Goal: Task Accomplishment & Management: Manage account settings

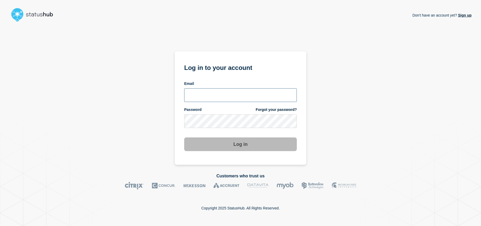
type input "[EMAIL_ADDRESS][DOMAIN_NAME]"
click at [243, 148] on button "Log in" at bounding box center [240, 145] width 113 height 14
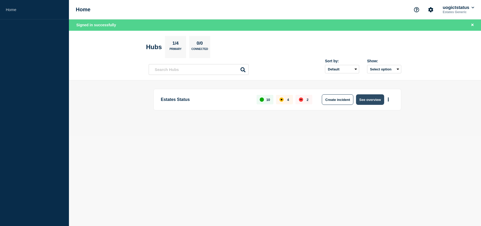
click at [371, 101] on button "See overview" at bounding box center [370, 99] width 28 height 11
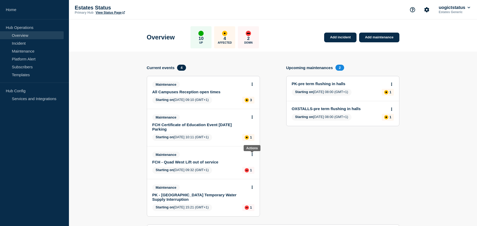
click at [253, 155] on icon at bounding box center [252, 154] width 1 height 3
click at [299, 162] on section "Upcoming maintenances 2 PK-pre term flushing in halls Starting on 2025-09-08 08…" at bounding box center [342, 145] width 113 height 160
click at [33, 51] on link "Maintenance" at bounding box center [32, 51] width 64 height 8
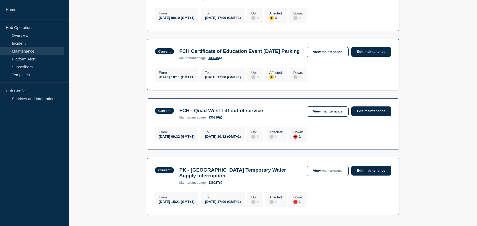
scroll to position [132, 0]
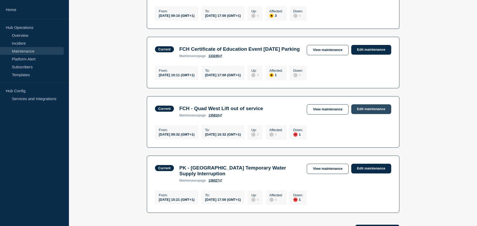
click at [372, 114] on link "Edit maintenance" at bounding box center [371, 109] width 40 height 10
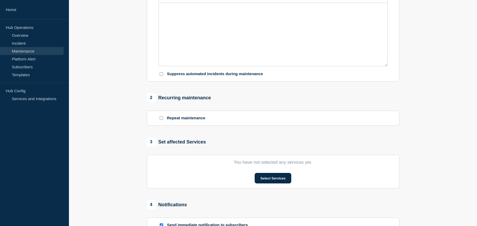
type input "FCH - Quad West Lift out of service"
type input "2025-09-04"
type input "09:32"
type input "2025-09-09"
type input "10:32"
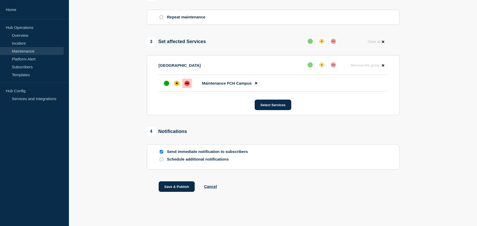
scroll to position [243, 0]
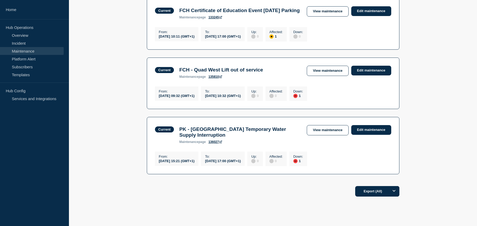
scroll to position [125, 0]
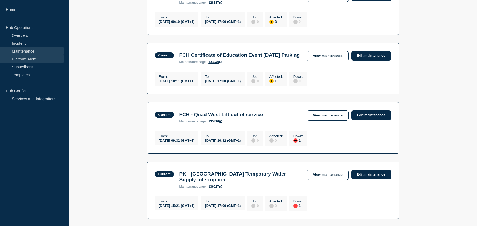
click at [36, 60] on link "Platform Alert" at bounding box center [32, 59] width 64 height 8
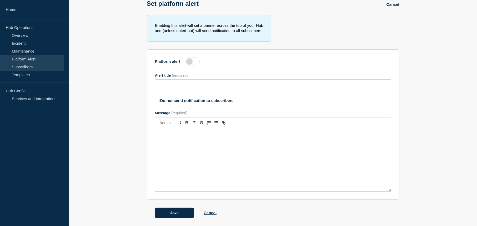
scroll to position [32, 0]
type input "UNDER CONSTRUCTION"
checkbox input "true"
click at [39, 68] on link "Subscribers" at bounding box center [32, 67] width 64 height 8
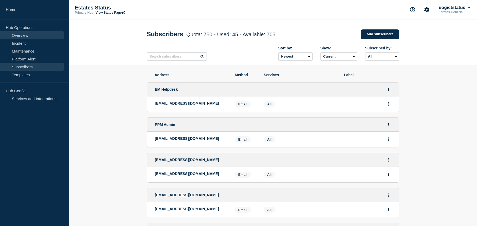
click at [30, 38] on link "Overview" at bounding box center [32, 35] width 64 height 8
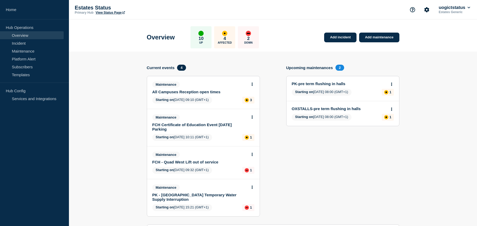
scroll to position [26, 0]
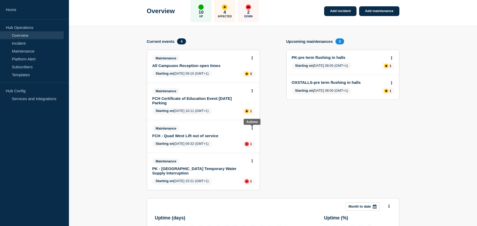
click at [253, 128] on icon at bounding box center [252, 128] width 1 height 3
click at [256, 140] on link "View maintenance" at bounding box center [252, 141] width 30 height 4
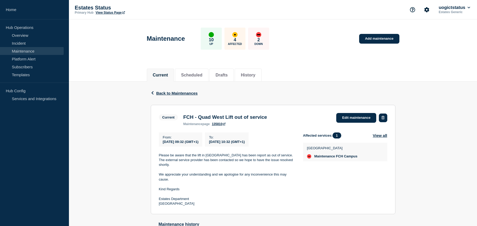
click at [385, 119] on button "button" at bounding box center [383, 118] width 8 height 9
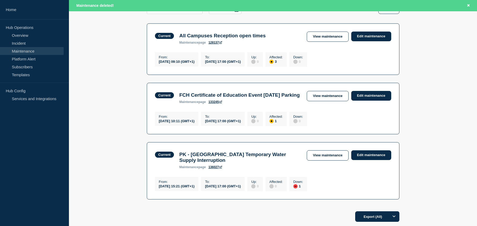
scroll to position [105, 0]
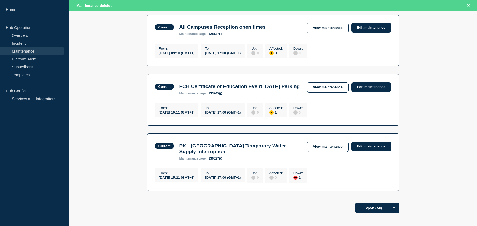
drag, startPoint x: 419, startPoint y: 86, endPoint x: 410, endPoint y: 66, distance: 21.2
click at [419, 86] on main "All dates Filter Current 3 Affected All Campuses Reception open times From 2025…" at bounding box center [273, 93] width 408 height 212
